Goal: Check status

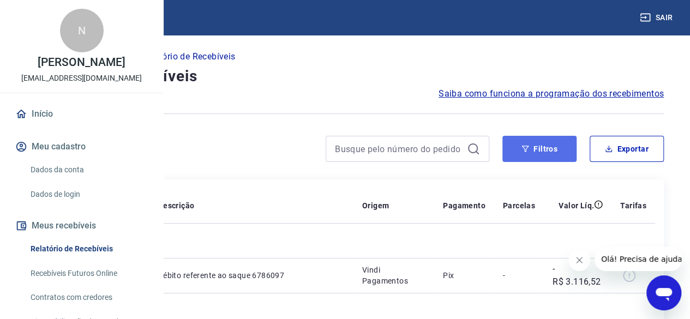
click at [523, 147] on icon "button" at bounding box center [526, 149] width 8 height 8
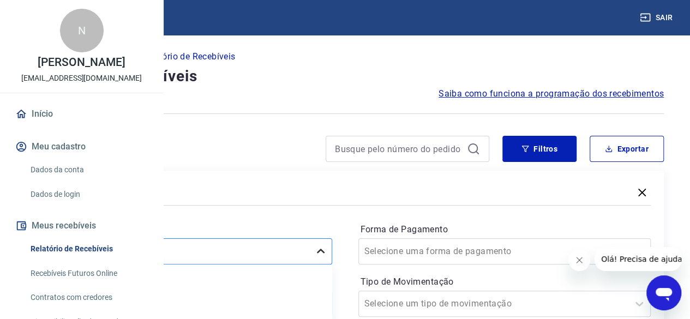
scroll to position [109, 0]
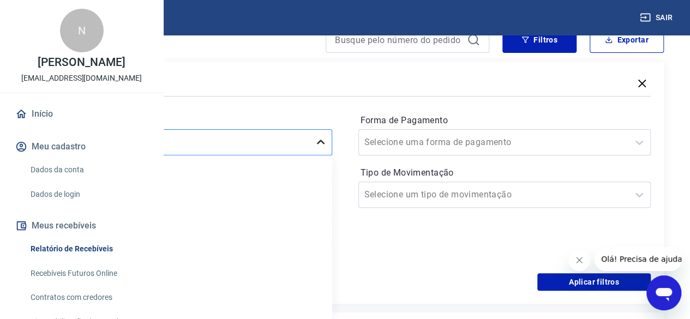
click at [332, 156] on div "option Últimos 15 dias focused, 4 of 7. 7 results available. Use Up and Down to…" at bounding box center [185, 142] width 293 height 26
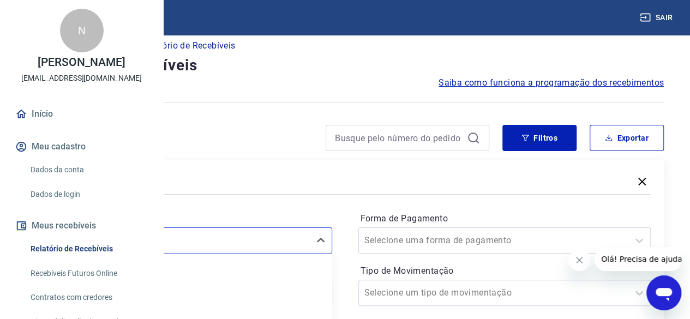
scroll to position [0, 0]
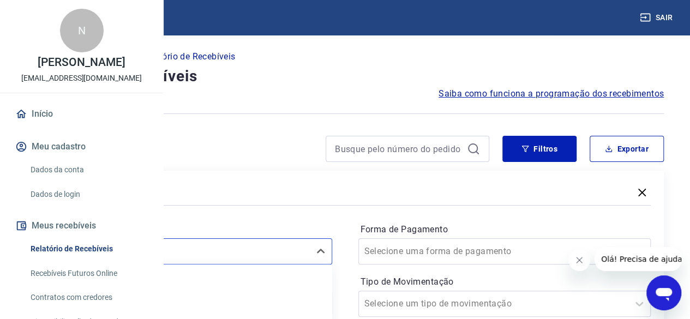
click at [312, 171] on div "Filtros Período option Limpar Filtro focused, 1 of 7. 7 results available. Use …" at bounding box center [345, 292] width 638 height 242
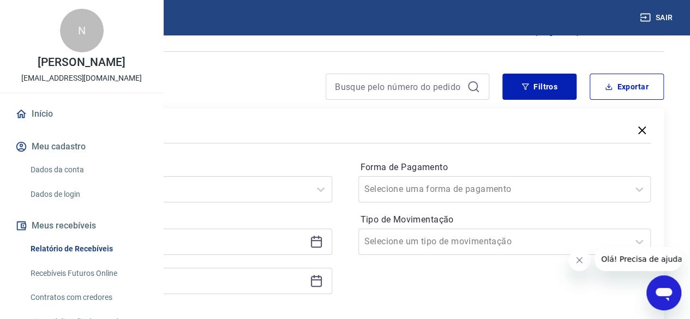
scroll to position [109, 0]
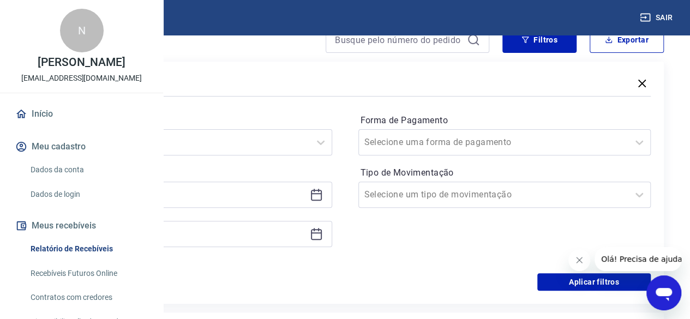
click at [322, 193] on icon at bounding box center [316, 193] width 11 height 1
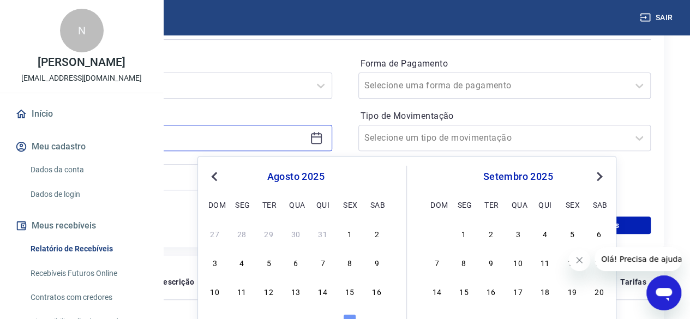
scroll to position [218, 0]
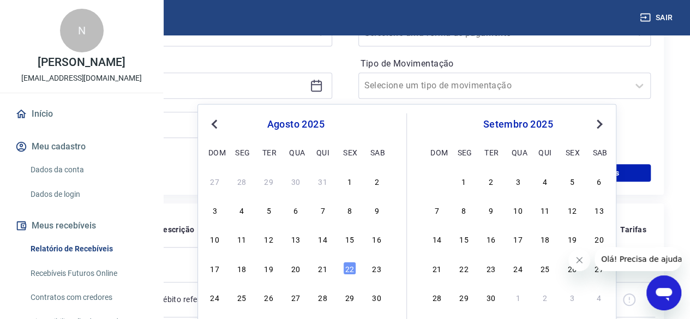
click at [210, 121] on button "Previous Month" at bounding box center [214, 124] width 13 height 13
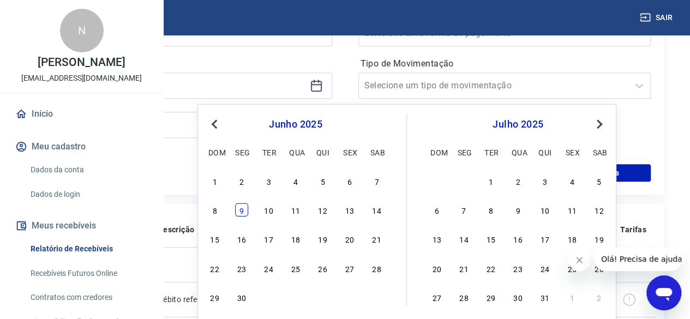
click at [238, 210] on div "9" at bounding box center [241, 210] width 13 height 13
type input "[DATE]"
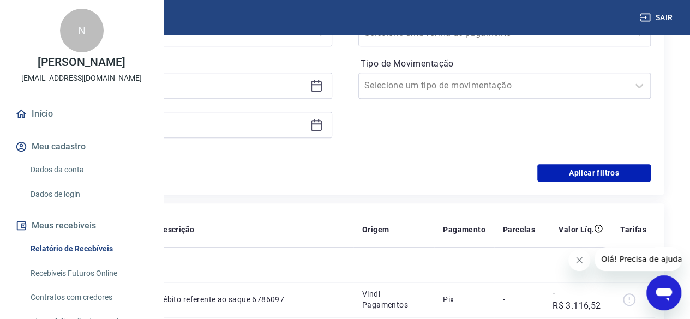
click at [323, 128] on icon at bounding box center [316, 124] width 13 height 13
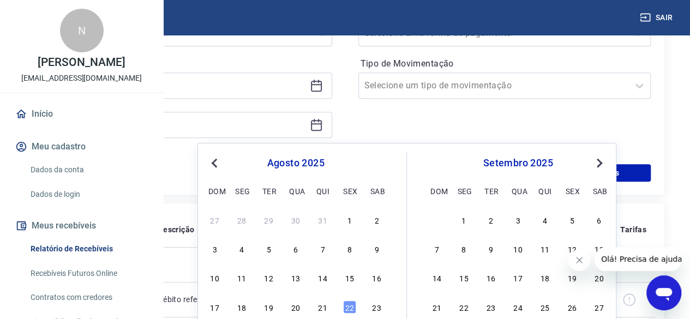
click at [207, 165] on div "agosto 2025" at bounding box center [296, 163] width 178 height 13
click at [213, 164] on button "Previous Month" at bounding box center [214, 163] width 13 height 13
click at [290, 251] on div "11" at bounding box center [295, 248] width 13 height 13
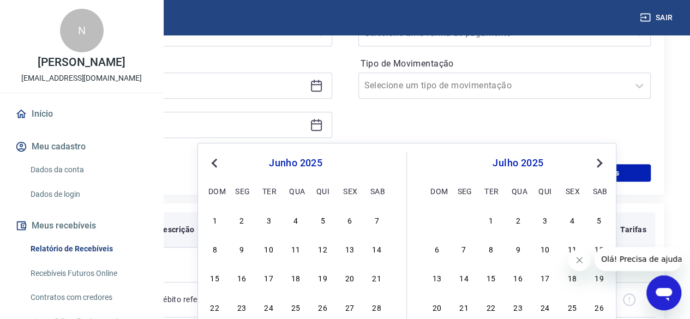
type input "[DATE]"
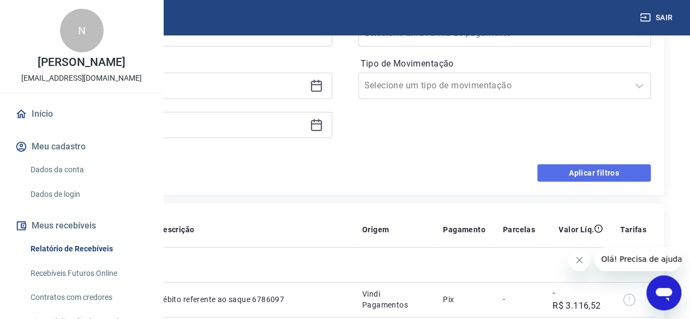
click at [564, 169] on button "Aplicar filtros" at bounding box center [595, 172] width 114 height 17
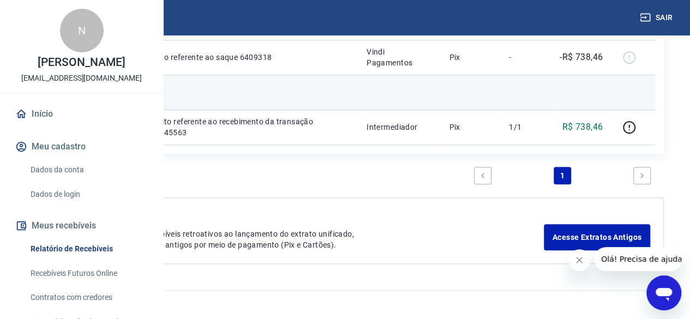
scroll to position [164, 0]
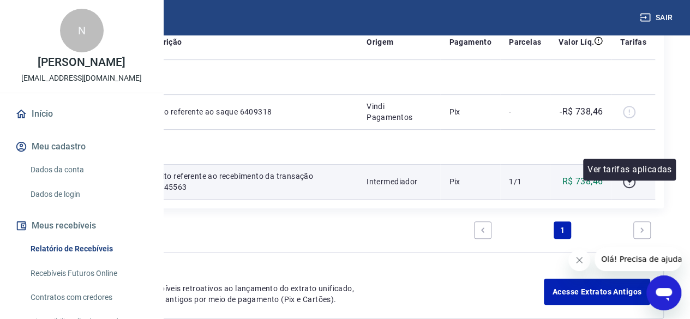
click at [629, 188] on icon "button" at bounding box center [630, 182] width 14 height 14
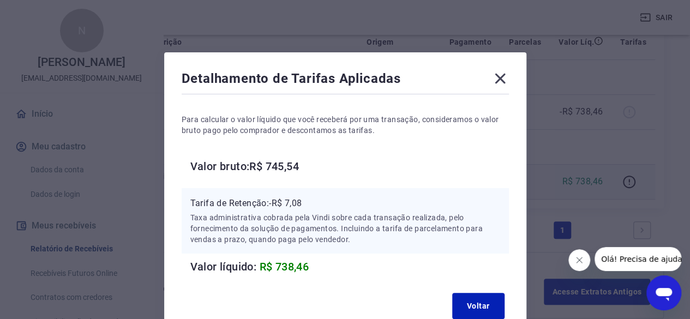
click at [502, 79] on icon at bounding box center [500, 79] width 10 height 10
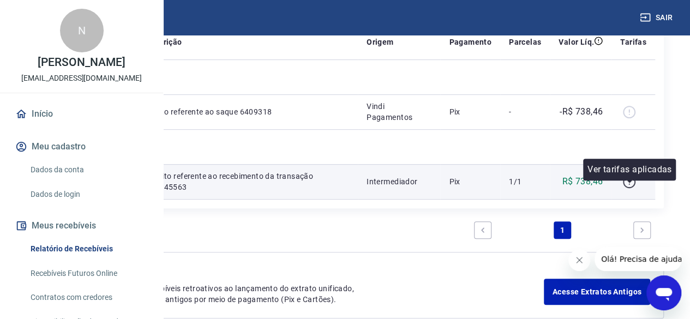
click at [629, 189] on icon "button" at bounding box center [630, 182] width 14 height 14
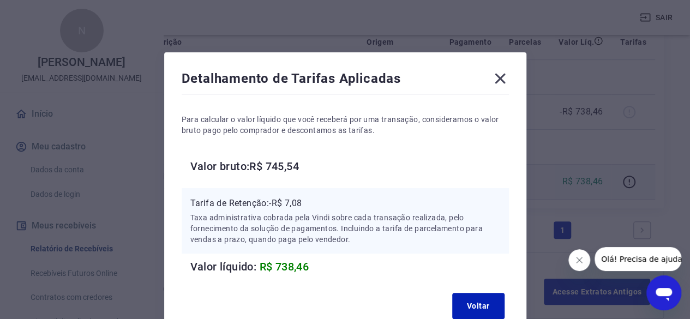
click at [500, 75] on icon at bounding box center [500, 78] width 17 height 17
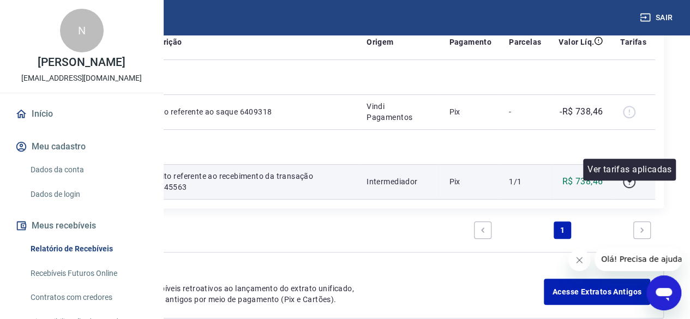
click at [627, 189] on icon "button" at bounding box center [630, 182] width 14 height 14
